Goal: Transaction & Acquisition: Purchase product/service

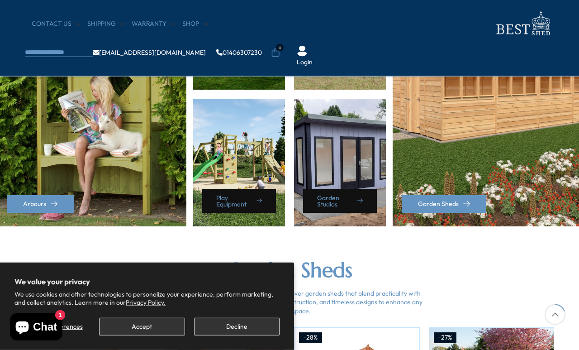
scroll to position [494, 0]
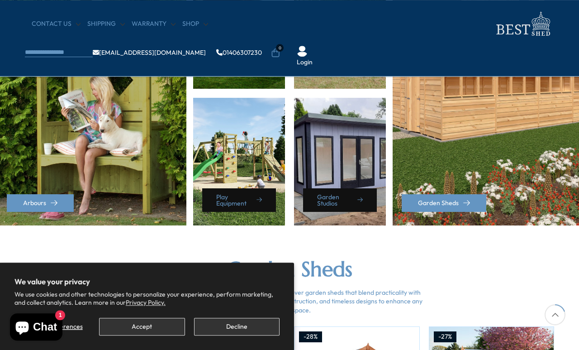
click at [236, 335] on button "Decline" at bounding box center [237, 327] width 86 height 18
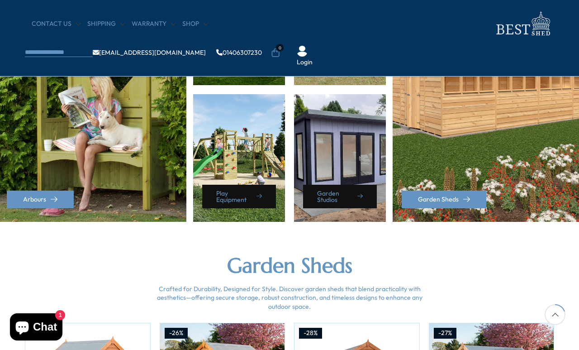
scroll to position [500, 0]
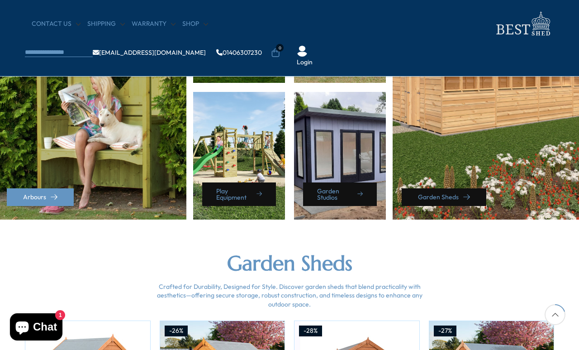
click at [442, 193] on link "Garden Sheds" at bounding box center [444, 197] width 85 height 18
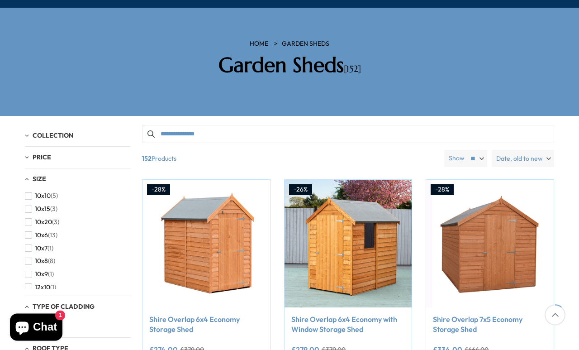
scroll to position [120, 0]
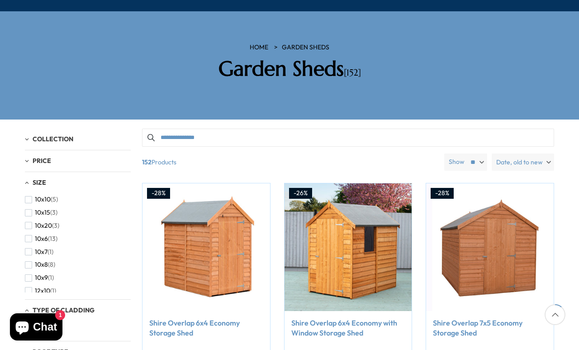
click at [43, 196] on span "10x10" at bounding box center [43, 200] width 16 height 8
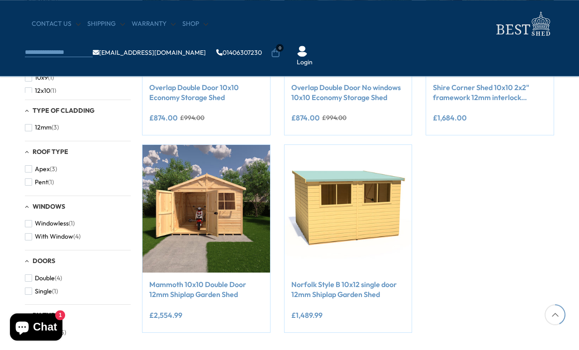
scroll to position [274, 0]
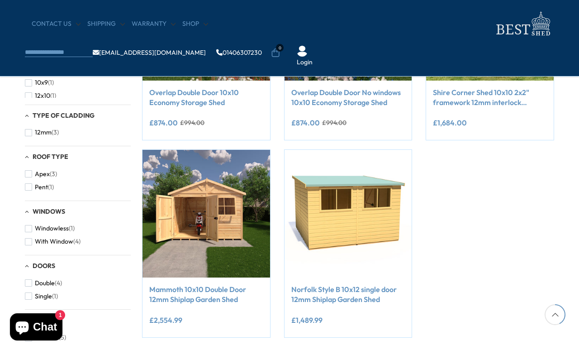
click at [218, 218] on img at bounding box center [207, 214] width 128 height 128
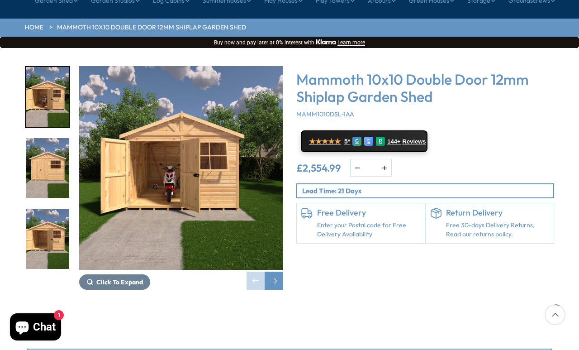
scroll to position [110, 0]
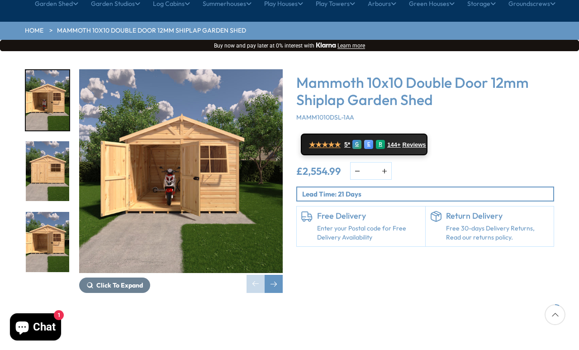
click at [119, 281] on span "Click To Expand" at bounding box center [119, 285] width 47 height 8
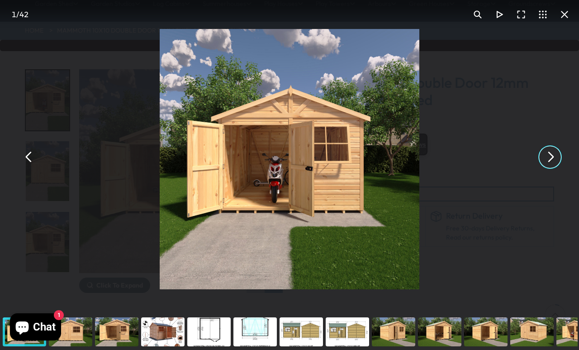
click at [534, 167] on button "You can close this modal content with the ESC key" at bounding box center [550, 157] width 22 height 22
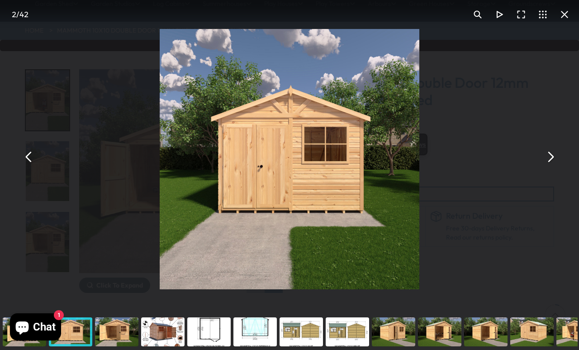
click at [534, 168] on button "You can close this modal content with the ESC key" at bounding box center [550, 157] width 22 height 22
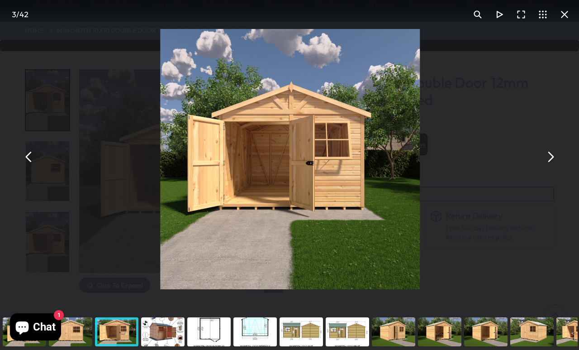
click at [534, 168] on button "You can close this modal content with the ESC key" at bounding box center [550, 157] width 22 height 22
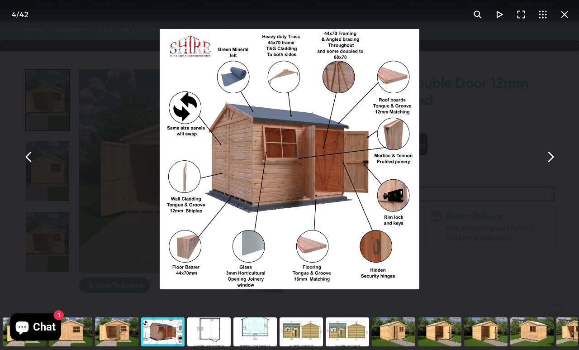
click at [514, 279] on div "Mammoth 10x10 Double Door 12mm Shiplap Garden Shed" at bounding box center [289, 157] width 579 height 314
